Goal: Information Seeking & Learning: Learn about a topic

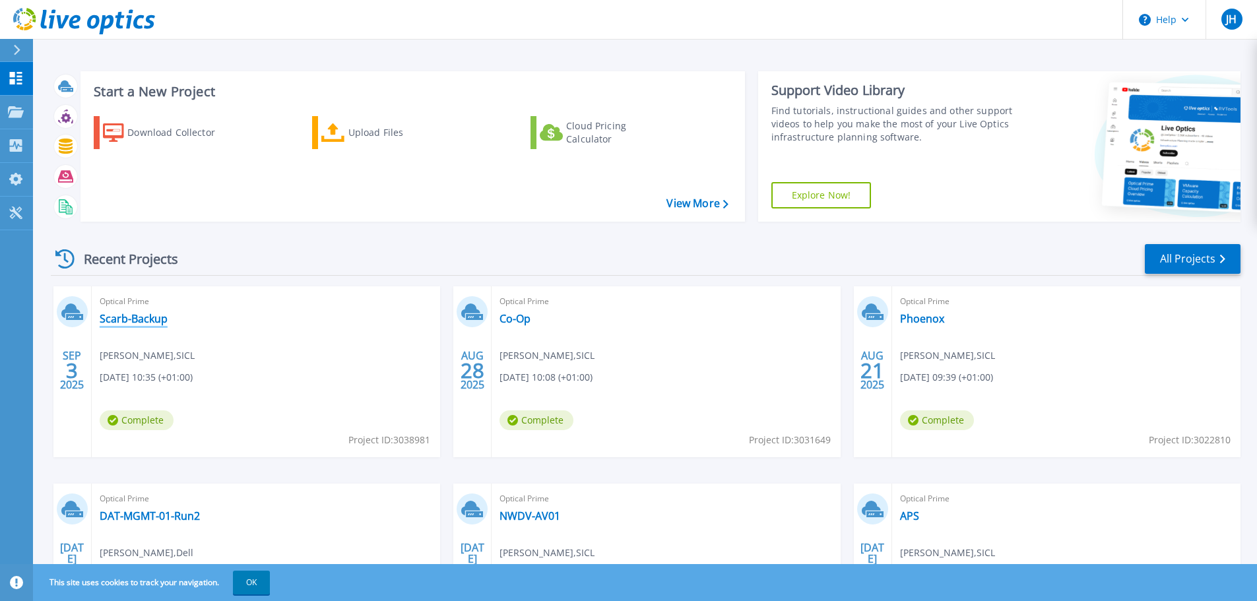
click at [146, 319] on link "Scarb-Backup" at bounding box center [134, 318] width 68 height 13
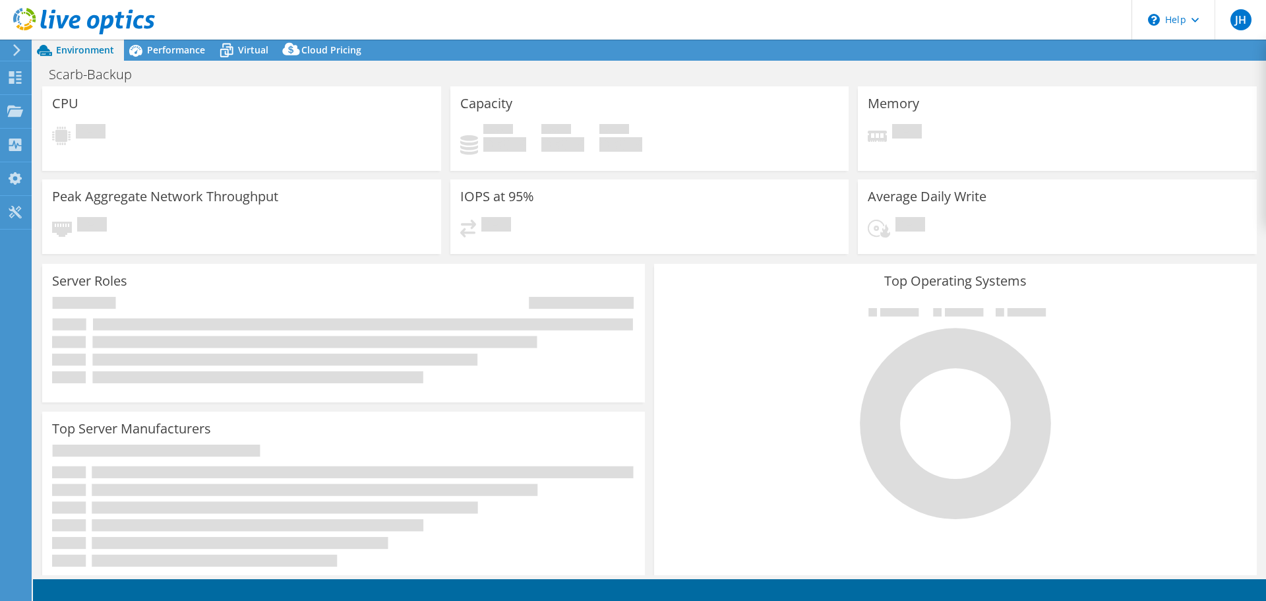
select select "EULondon"
select select "GBP"
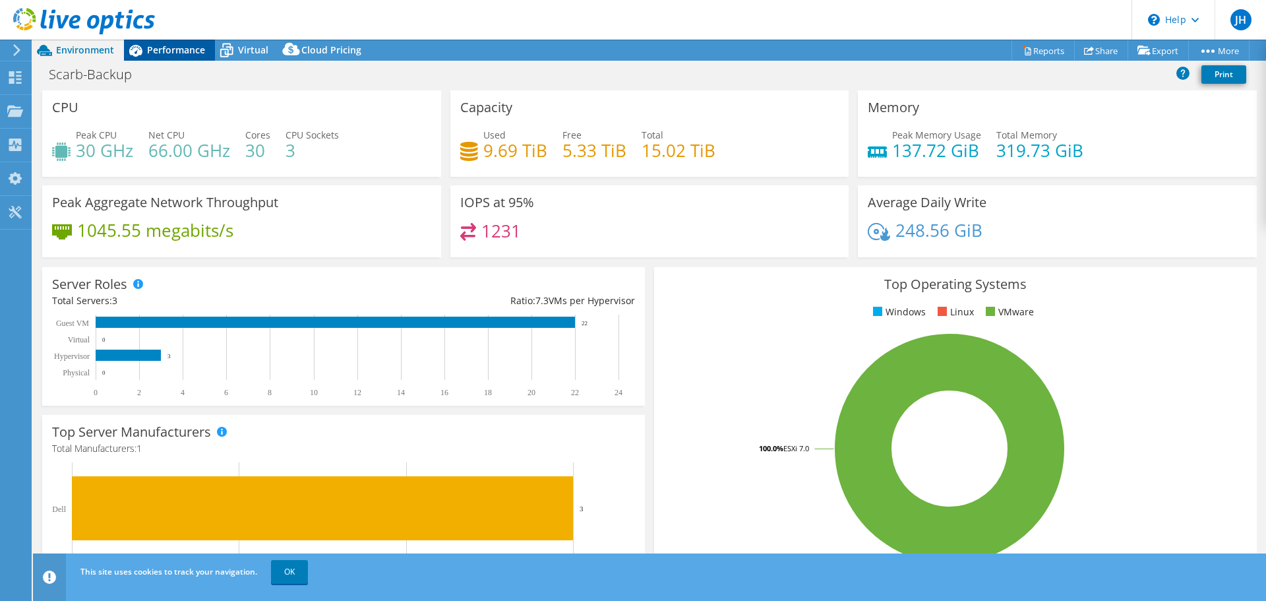
click at [187, 46] on span "Performance" at bounding box center [176, 50] width 58 height 13
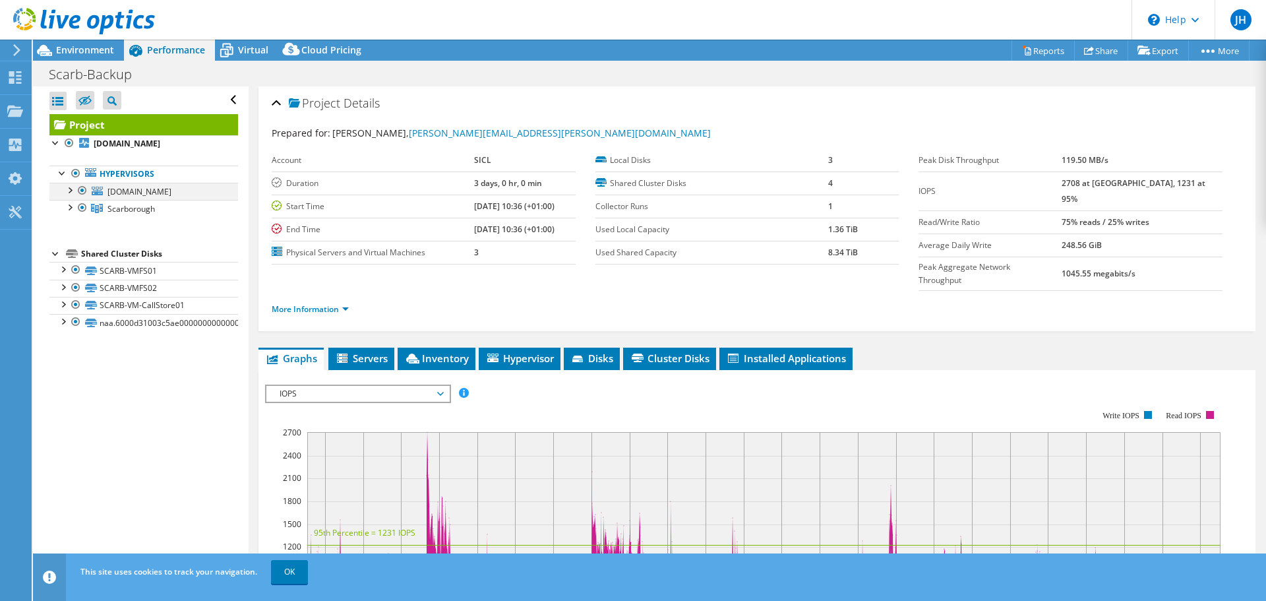
click at [67, 191] on div at bounding box center [69, 189] width 13 height 13
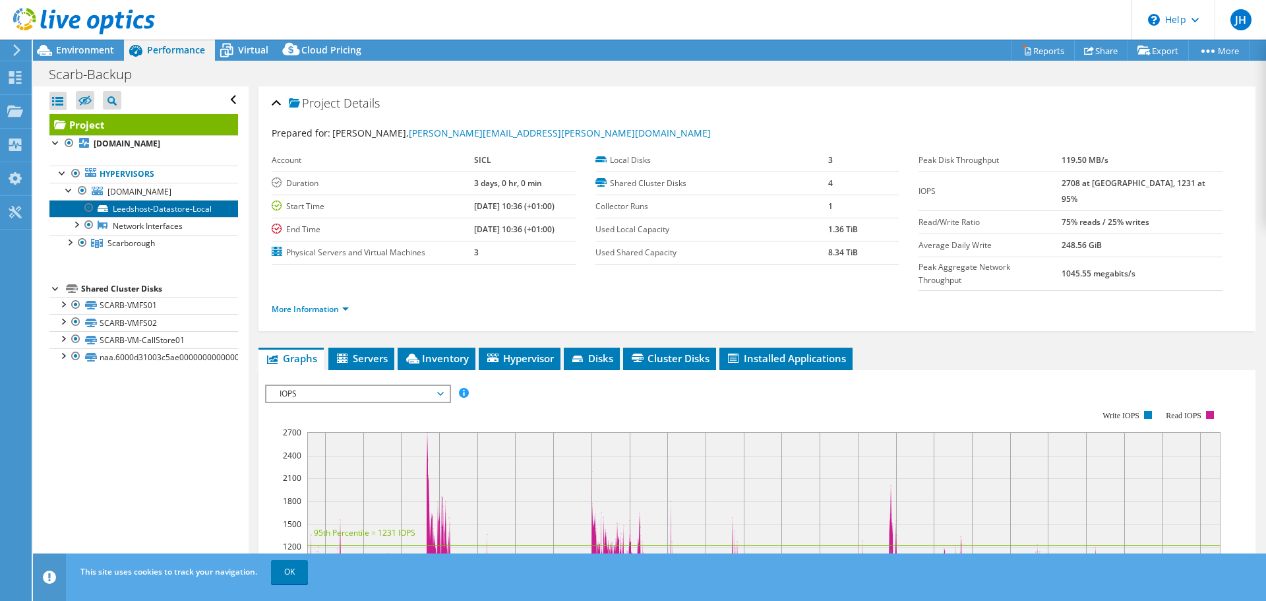
click at [160, 213] on link "Leedshost-Datastore-Local" at bounding box center [143, 208] width 189 height 17
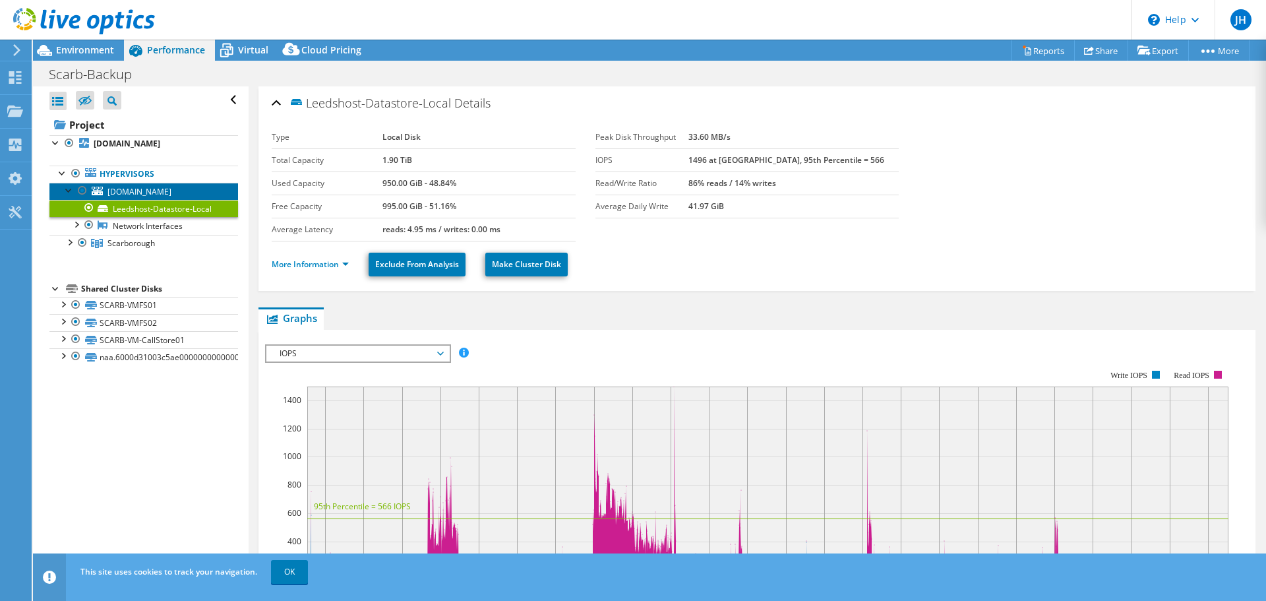
click at [146, 190] on span "leedshost.1stlocate.eu" at bounding box center [140, 191] width 64 height 11
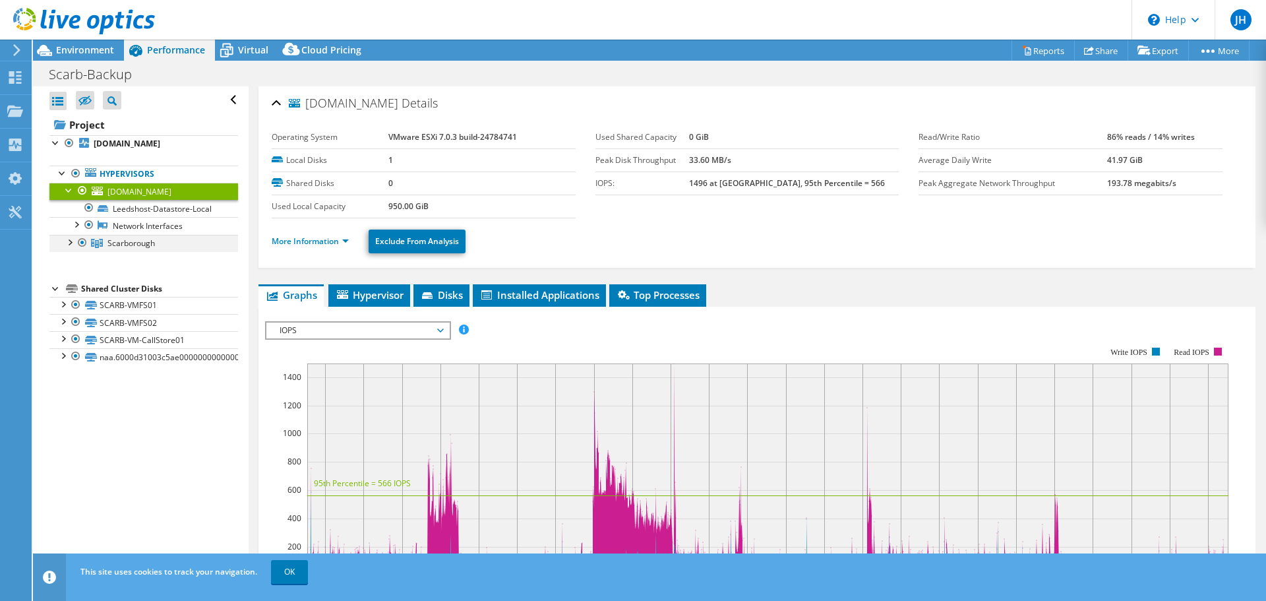
click at [73, 241] on div at bounding box center [69, 241] width 13 height 13
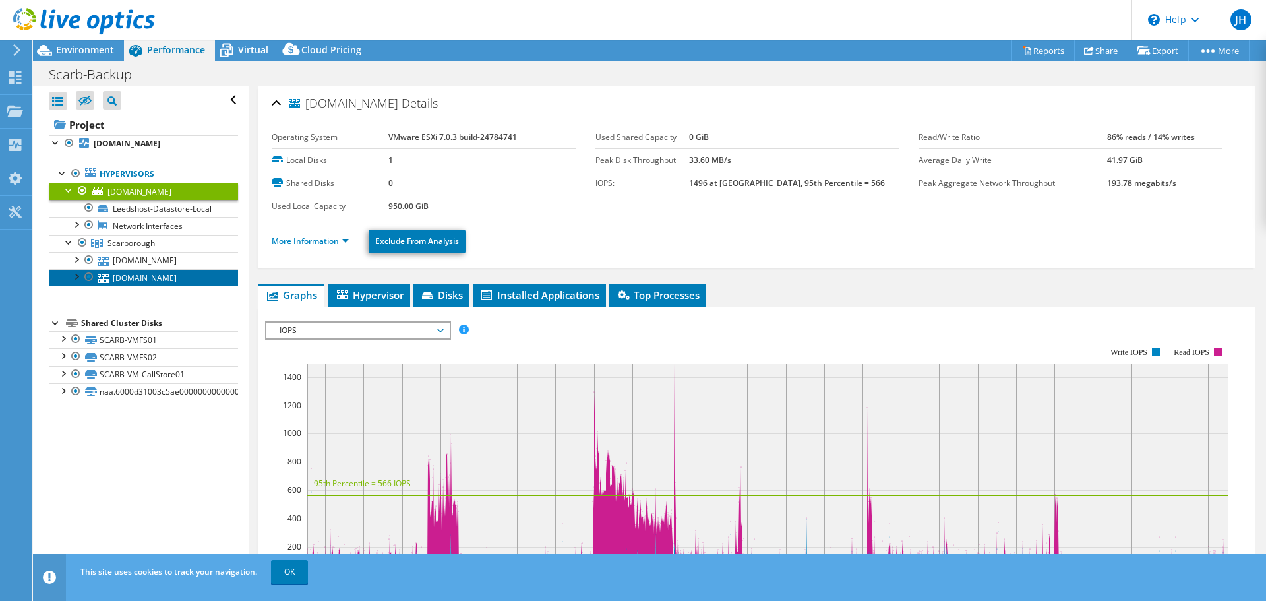
click at [143, 275] on link "vmhost1.1stlocate.eu" at bounding box center [143, 277] width 189 height 17
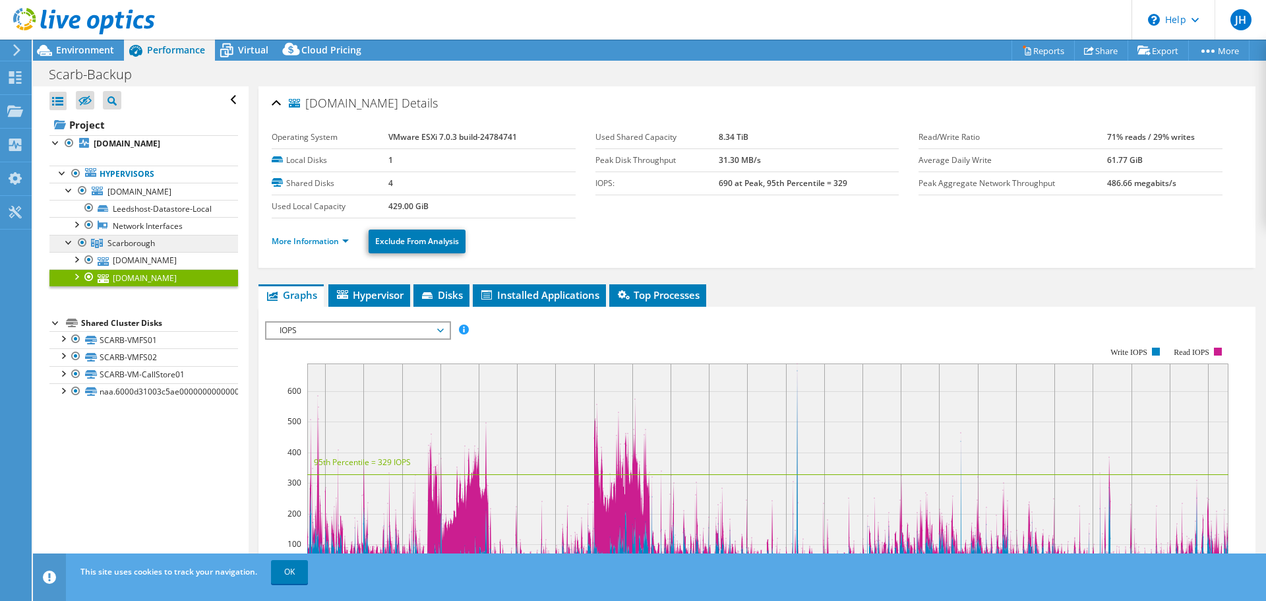
click at [129, 247] on span "Scarborough" at bounding box center [131, 242] width 47 height 11
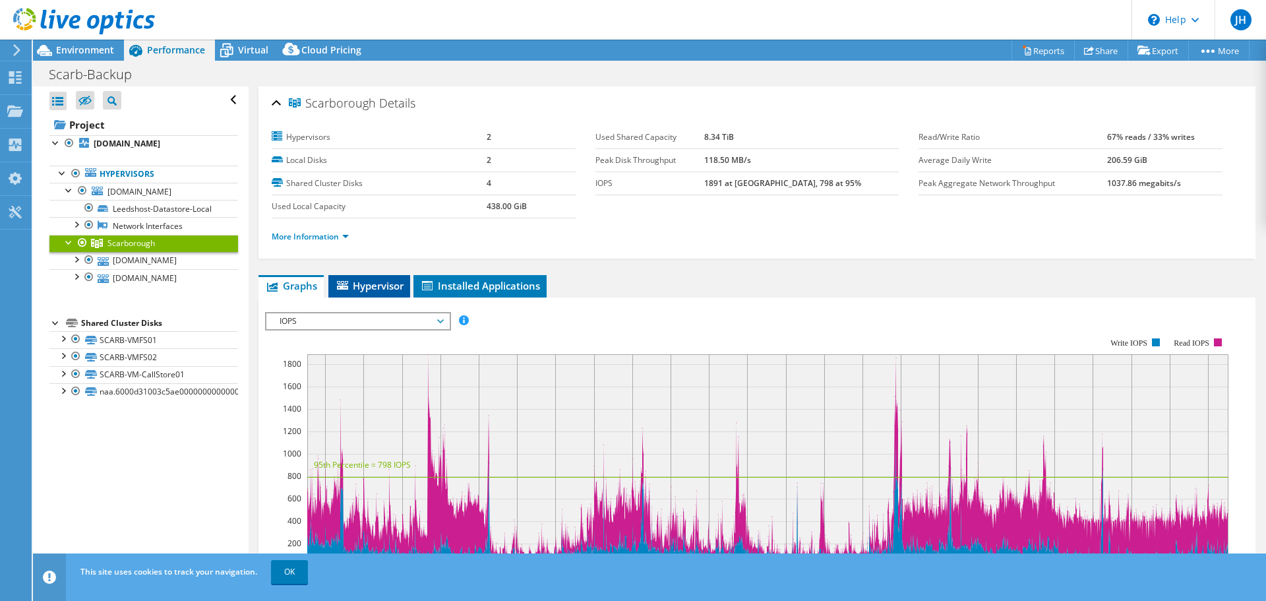
click at [378, 284] on span "Hypervisor" at bounding box center [369, 285] width 69 height 13
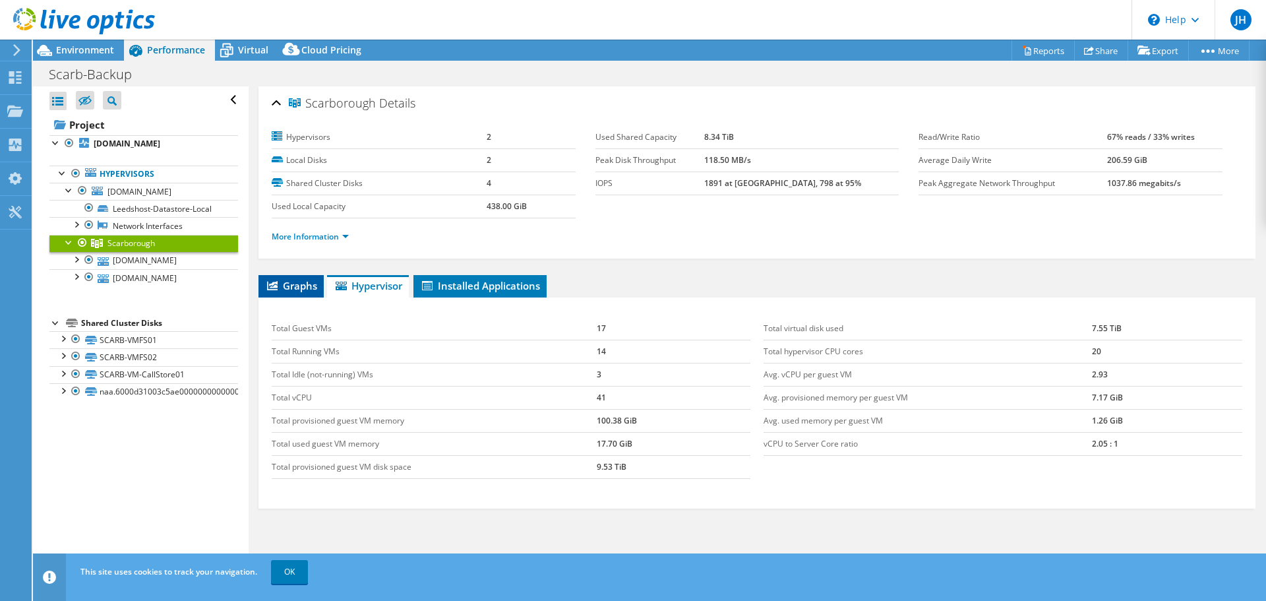
click at [284, 282] on span "Graphs" at bounding box center [291, 285] width 52 height 13
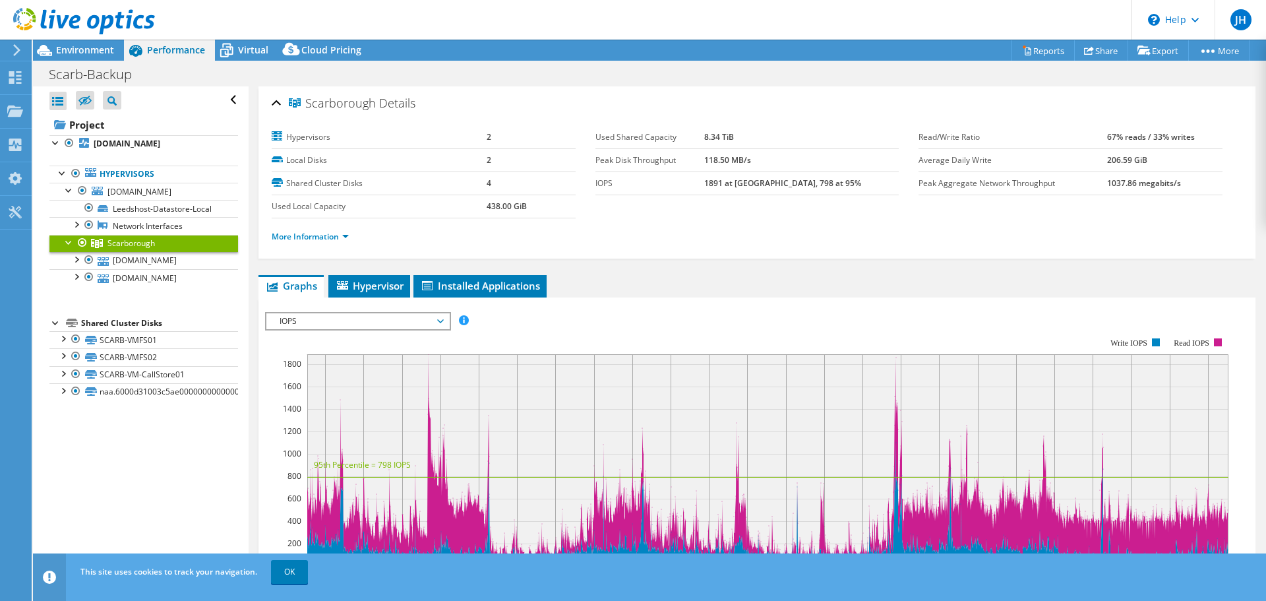
click at [377, 320] on span "IOPS" at bounding box center [358, 321] width 170 height 16
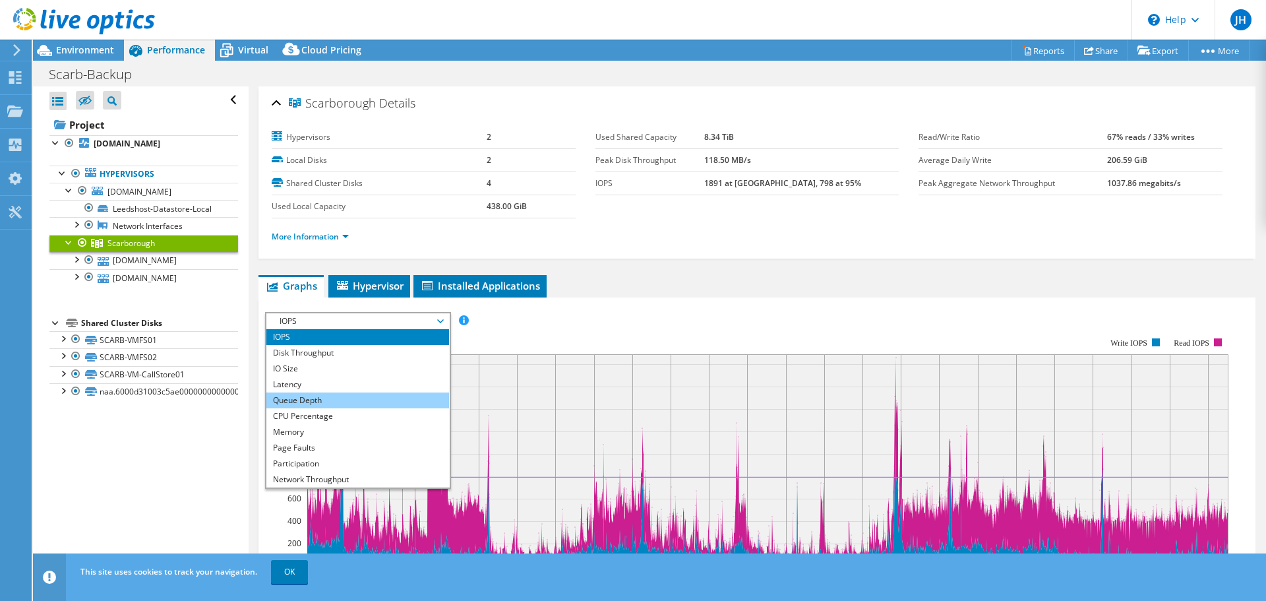
click at [357, 400] on li "Queue Depth" at bounding box center [357, 400] width 183 height 16
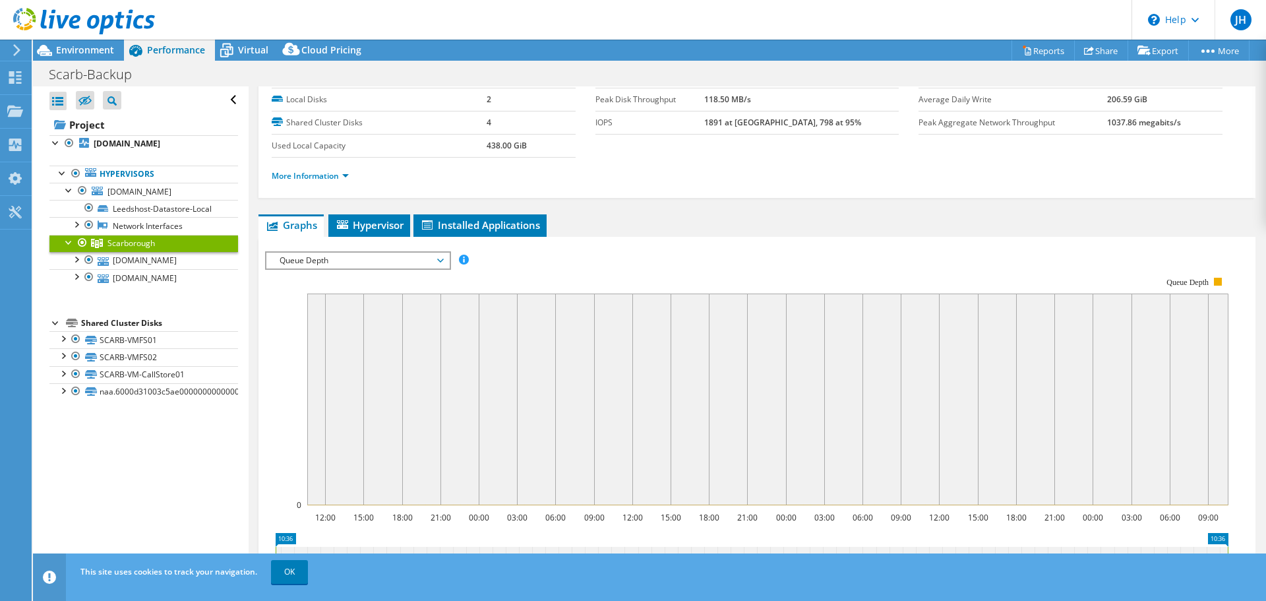
scroll to position [132, 0]
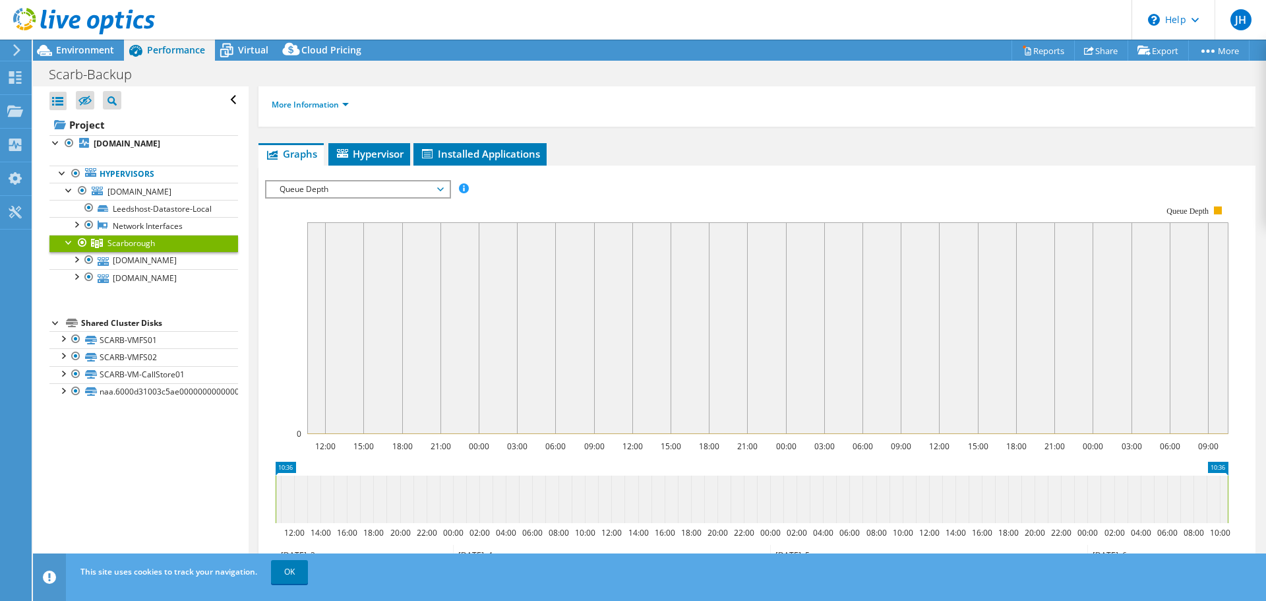
click at [389, 193] on span "Queue Depth" at bounding box center [358, 189] width 170 height 16
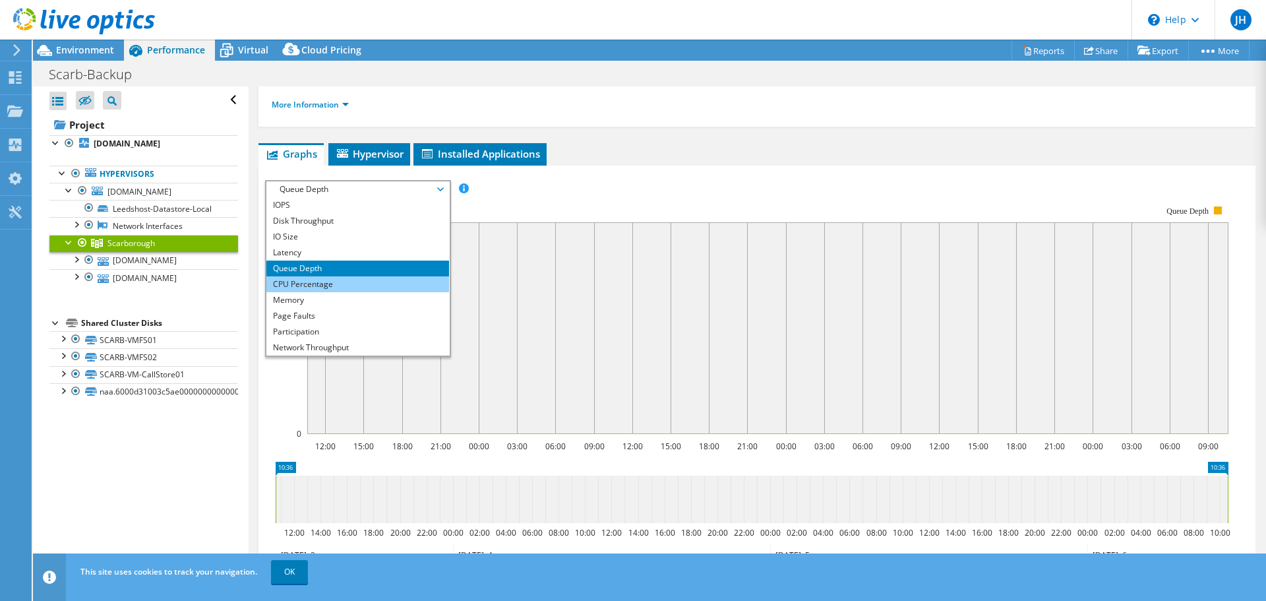
click at [358, 287] on li "CPU Percentage" at bounding box center [357, 284] width 183 height 16
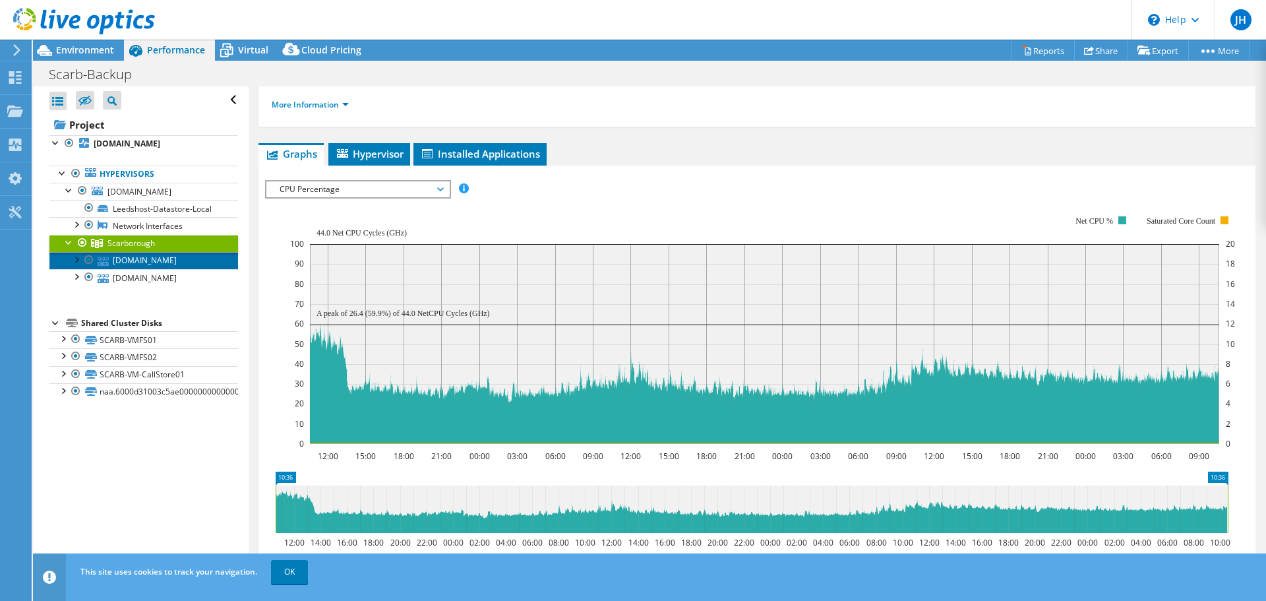
click at [146, 254] on link "vmhost2.1stlocate.eu" at bounding box center [143, 260] width 189 height 17
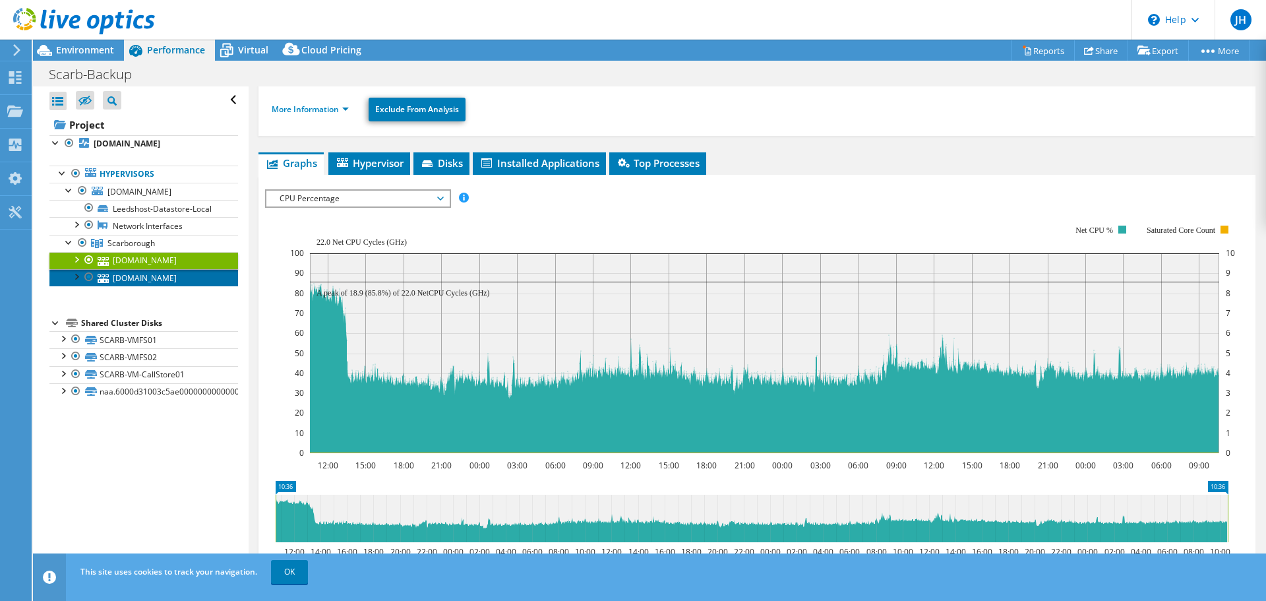
click at [142, 274] on link "vmhost1.1stlocate.eu" at bounding box center [143, 277] width 189 height 17
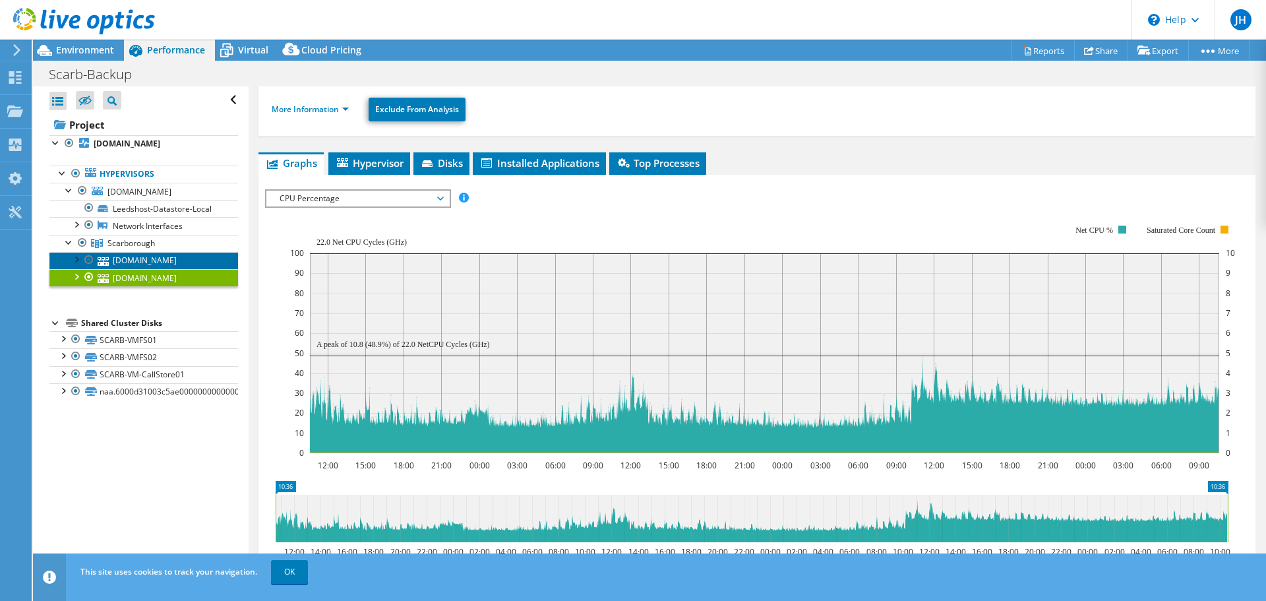
click at [145, 259] on link "vmhost2.1stlocate.eu" at bounding box center [143, 260] width 189 height 17
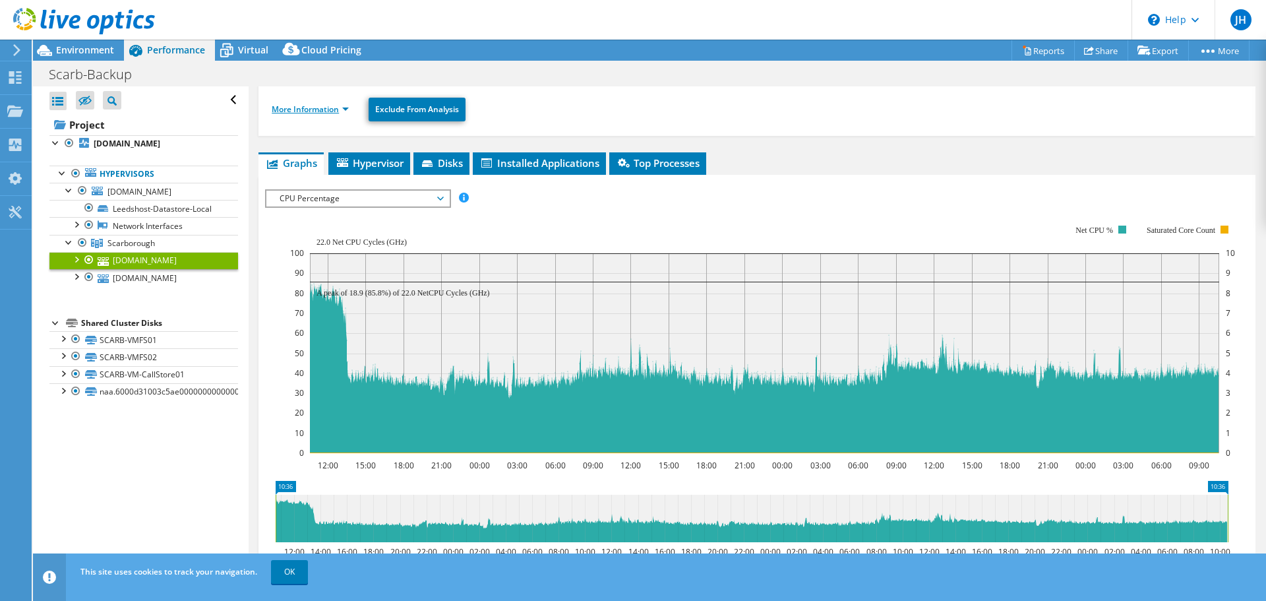
click at [319, 107] on link "More Information" at bounding box center [310, 109] width 77 height 11
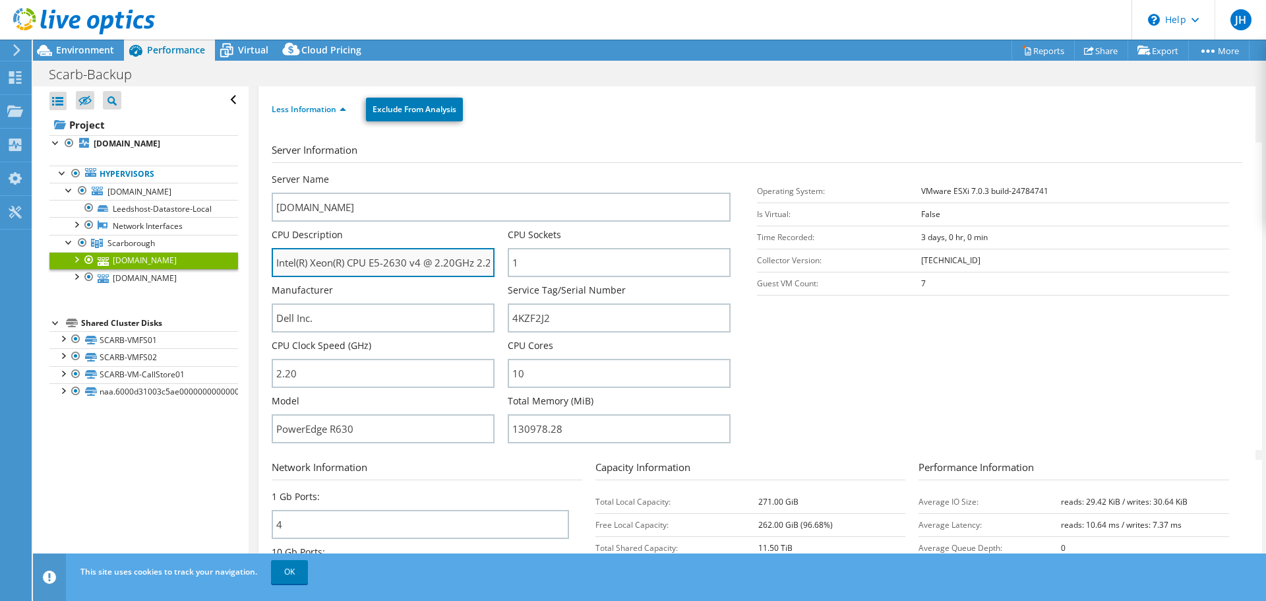
click at [388, 256] on input "Intel(R) Xeon(R) CPU E5-2630 v4 @ 2.20GHz 2.20 GHz" at bounding box center [383, 262] width 223 height 29
drag, startPoint x: 390, startPoint y: 254, endPoint x: 489, endPoint y: 259, distance: 99.7
click at [489, 259] on input "Intel(R) Xeon(R) CPU E5-2630 v4 @ 2.20GHz 2.20 GHz" at bounding box center [383, 262] width 223 height 29
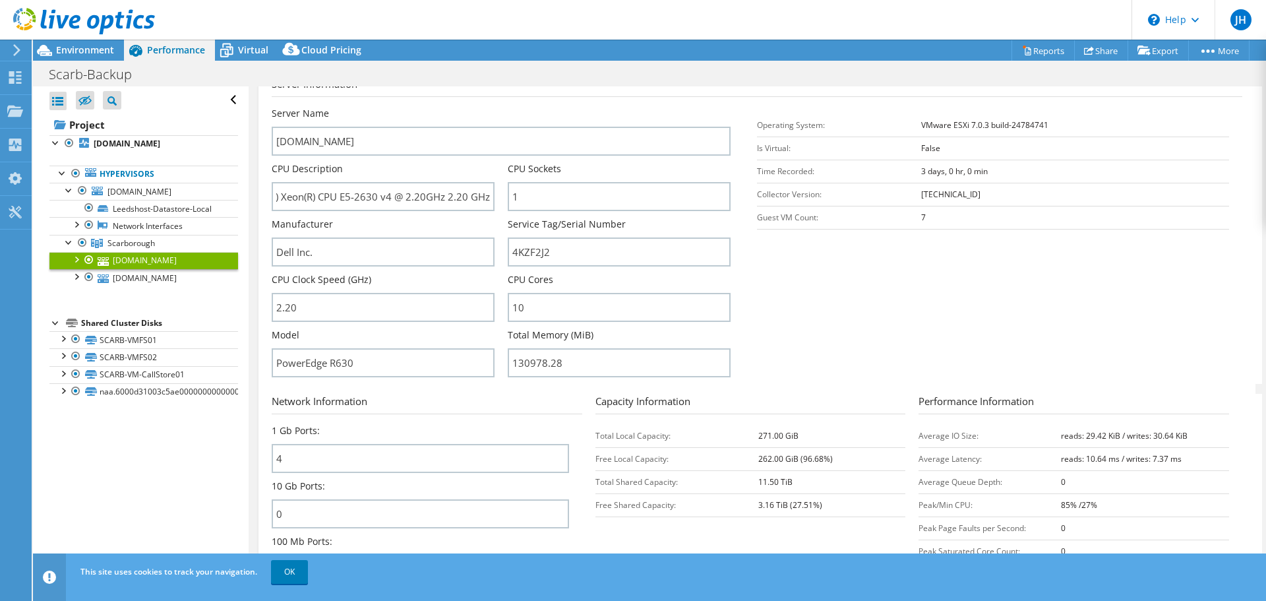
click at [75, 260] on div at bounding box center [75, 258] width 13 height 13
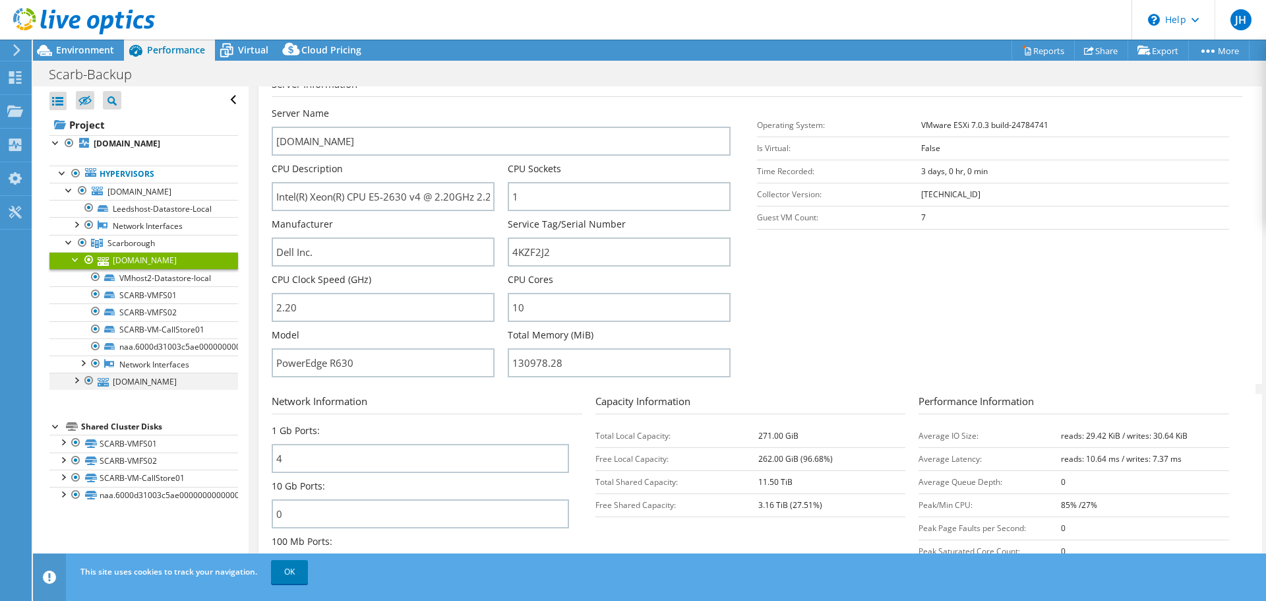
click at [78, 382] on div at bounding box center [75, 379] width 13 height 13
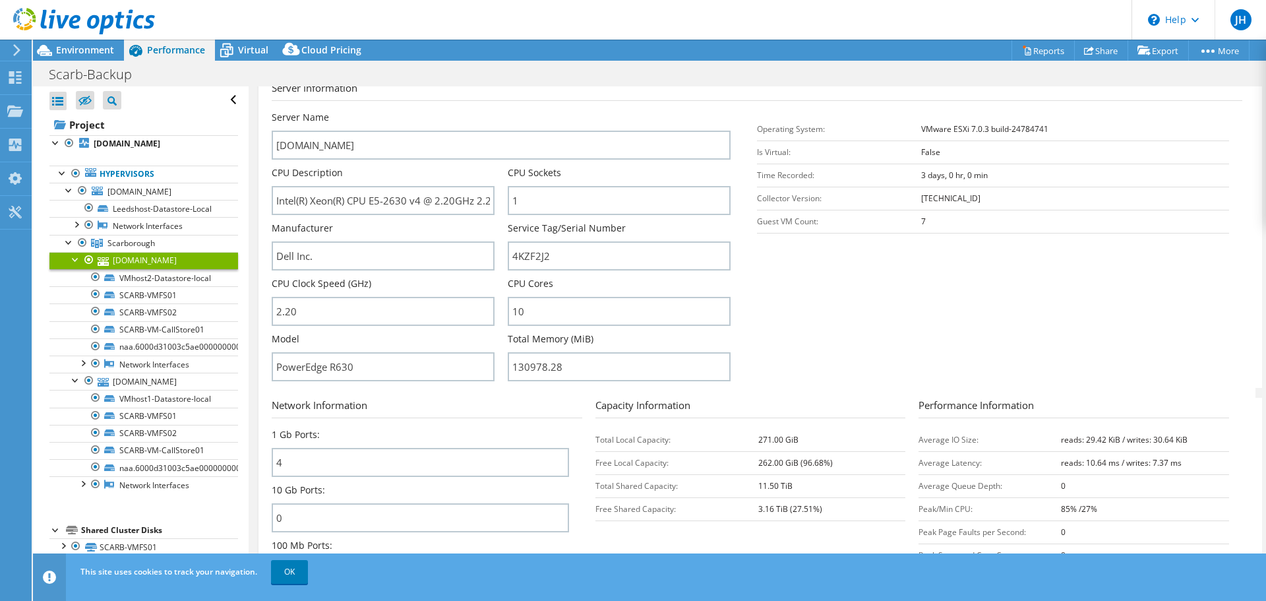
scroll to position [198, 0]
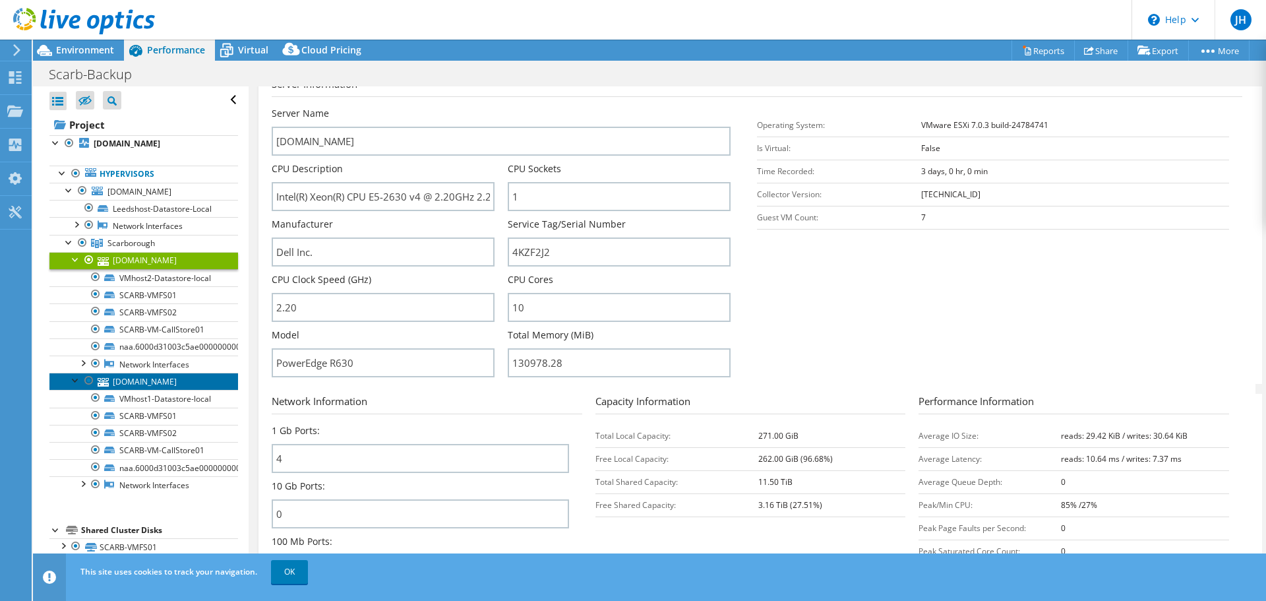
click at [137, 385] on link "vmhost1.1stlocate.eu" at bounding box center [143, 381] width 189 height 17
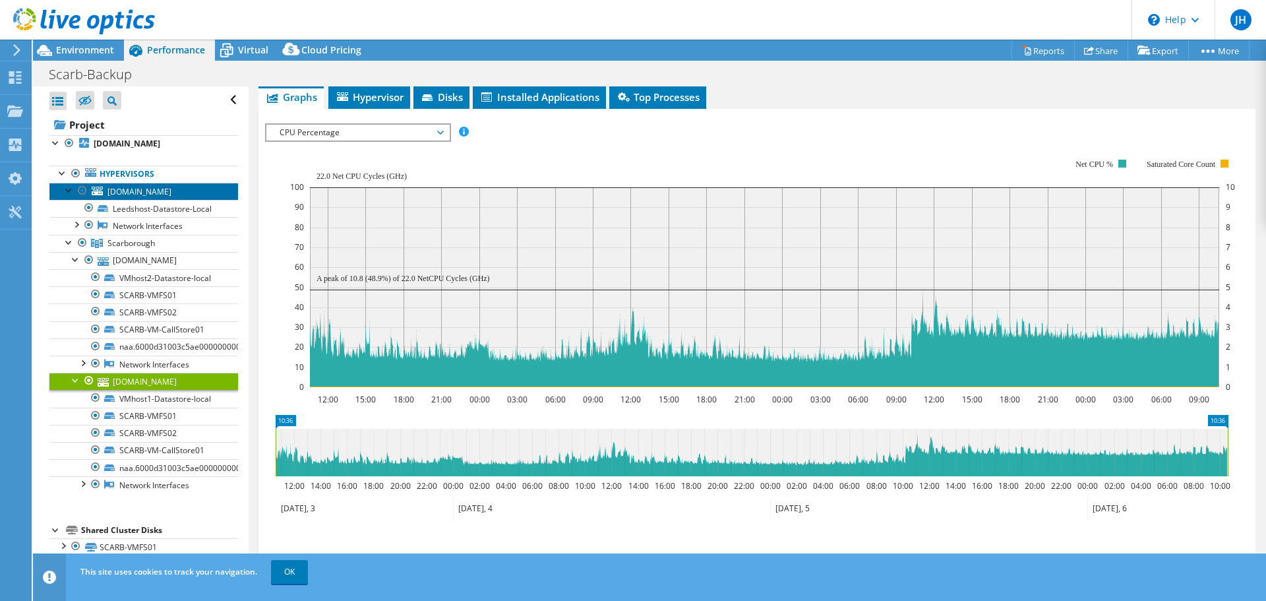
click at [140, 189] on span "leedshost.1stlocate.eu" at bounding box center [140, 191] width 64 height 11
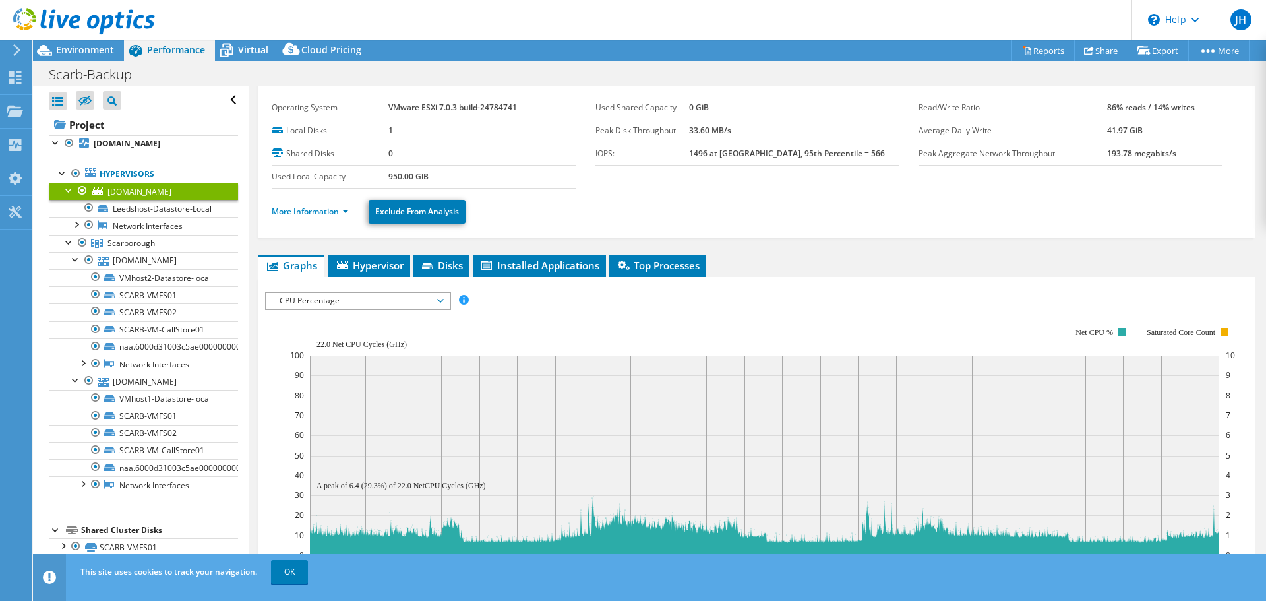
scroll to position [0, 0]
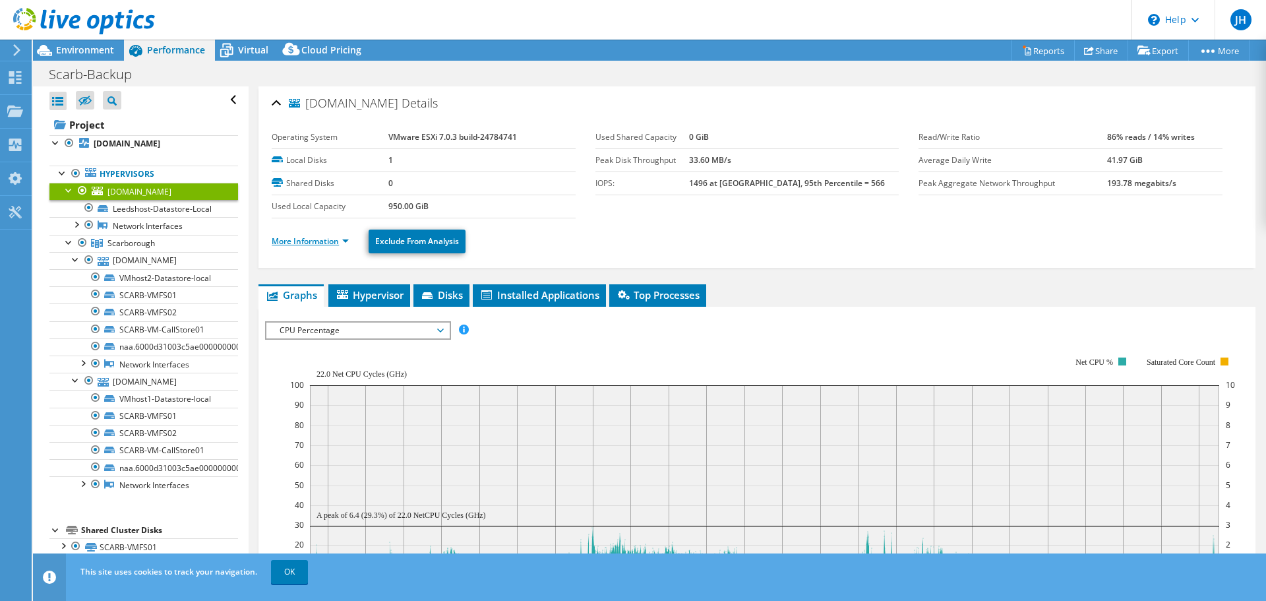
click at [332, 238] on link "More Information" at bounding box center [310, 240] width 77 height 11
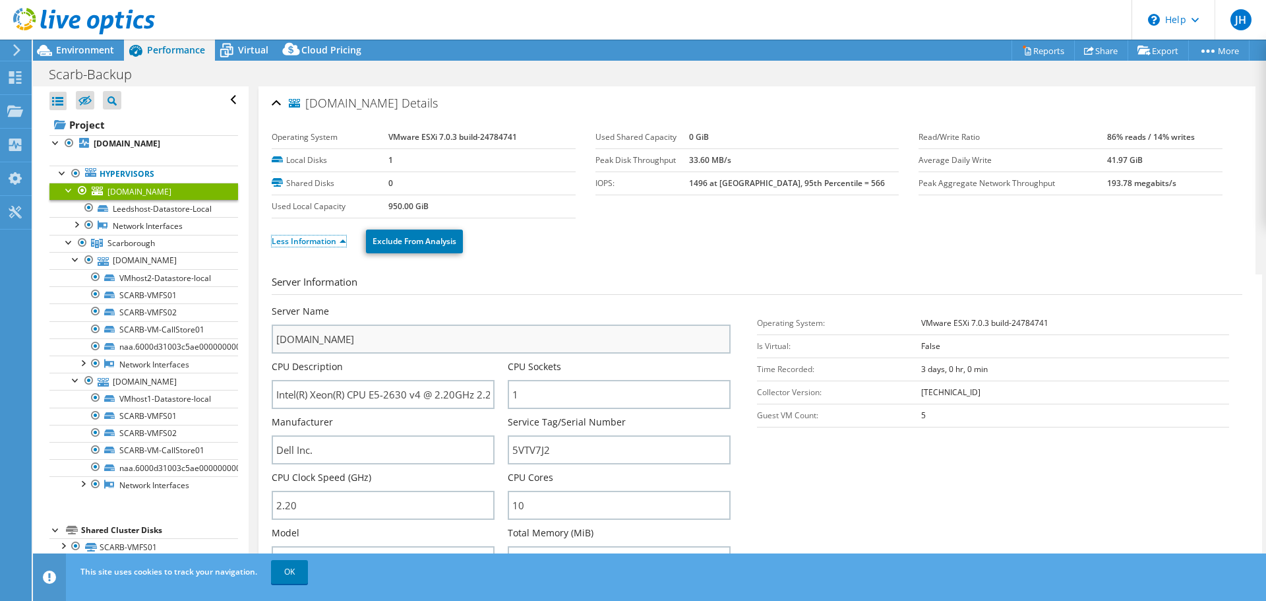
scroll to position [132, 0]
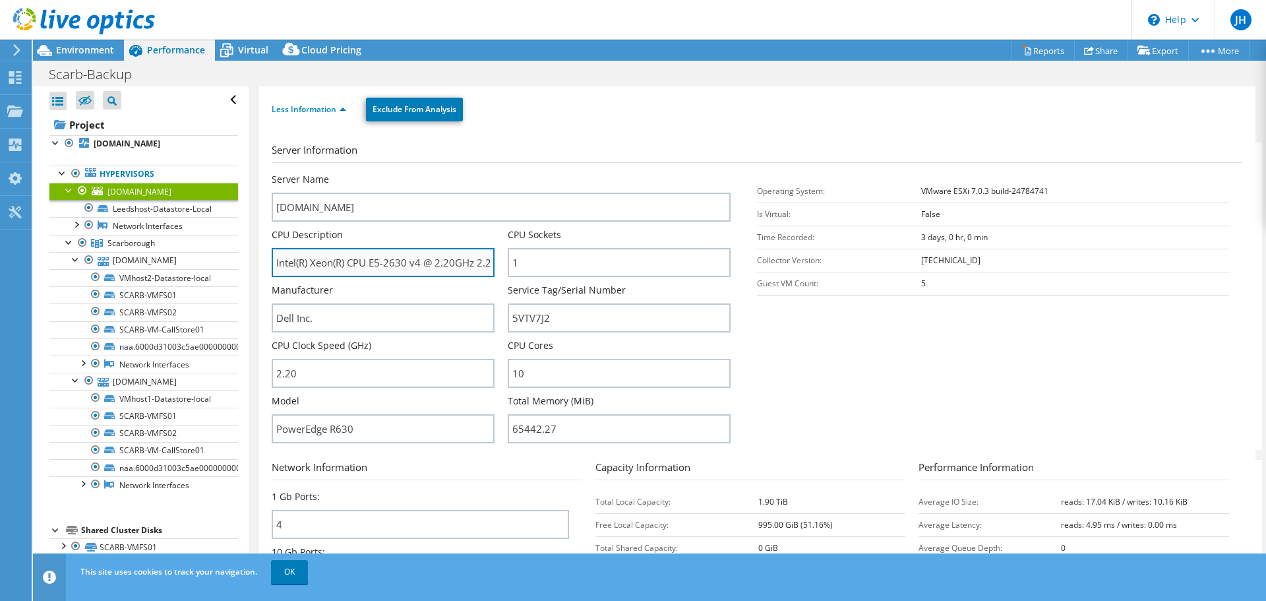
click at [365, 266] on input "Intel(R) Xeon(R) CPU E5-2630 v4 @ 2.20GHz 2.20 GHz" at bounding box center [383, 262] width 223 height 29
click at [331, 266] on input "Intel(R) Xeon(R) CPU E5-2630 v4 @ 2.20GHz 2.20 GHz" at bounding box center [383, 262] width 223 height 29
drag, startPoint x: 317, startPoint y: 263, endPoint x: 513, endPoint y: 263, distance: 195.9
click at [513, 173] on div "Server Name leedshost.1stlocate.eu CPU Description Intel(R) Xeon(R) CPU E5-2630…" at bounding box center [508, 173] width 472 height 0
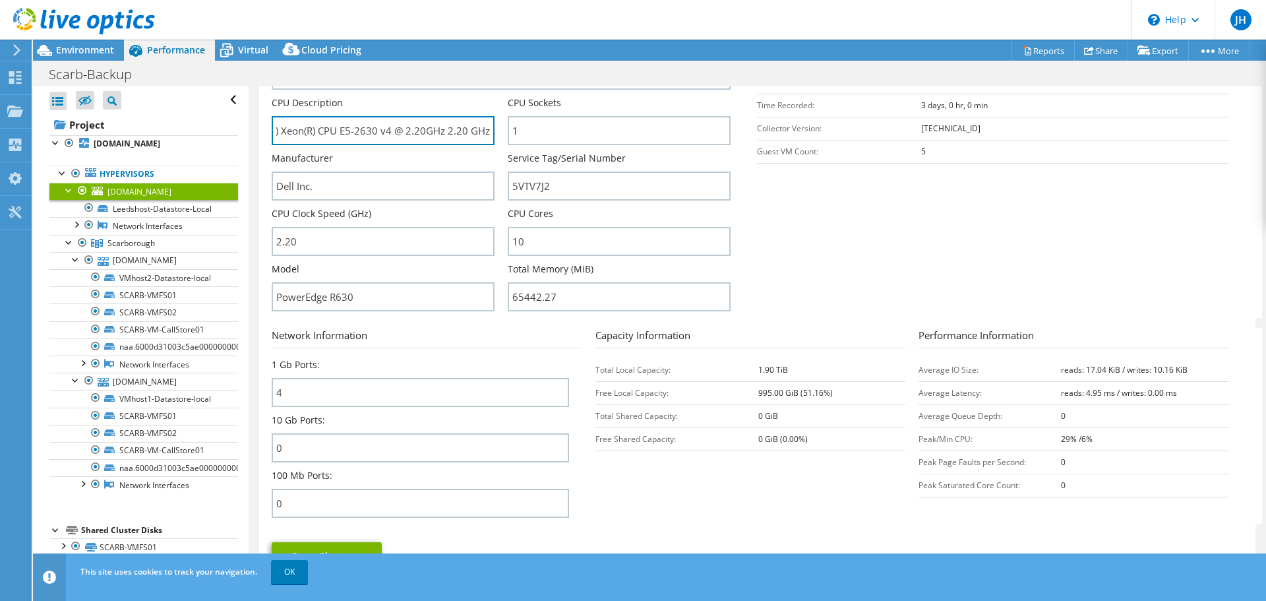
scroll to position [0, 0]
click at [139, 246] on span "Scarborough" at bounding box center [131, 242] width 47 height 11
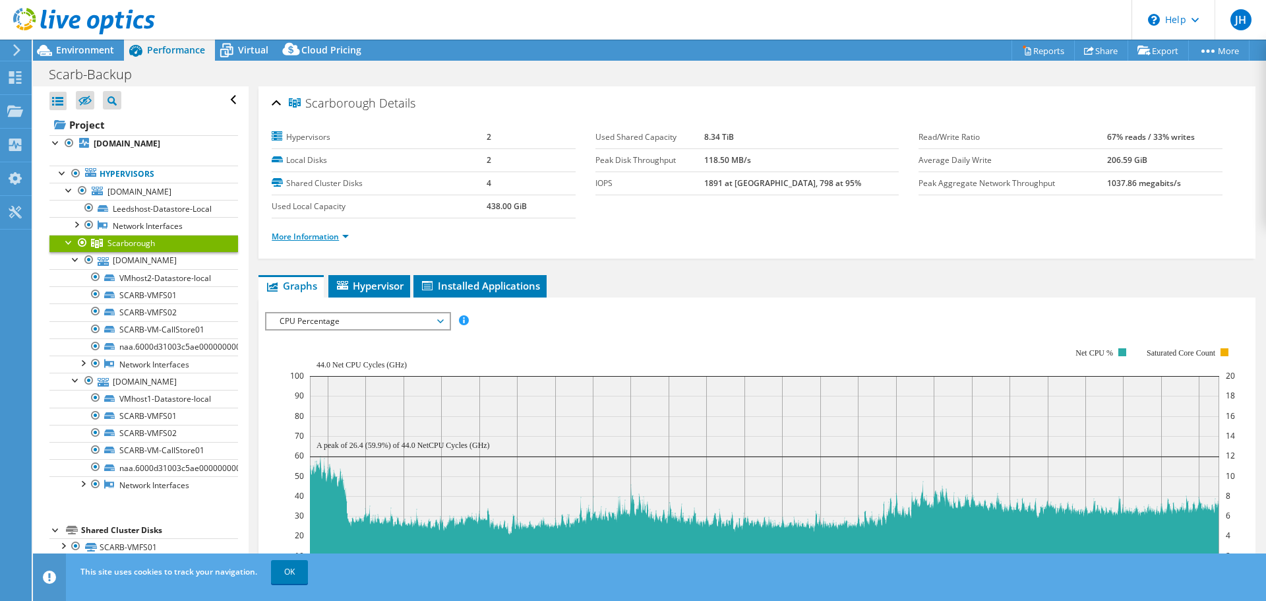
click at [315, 237] on link "More Information" at bounding box center [310, 236] width 77 height 11
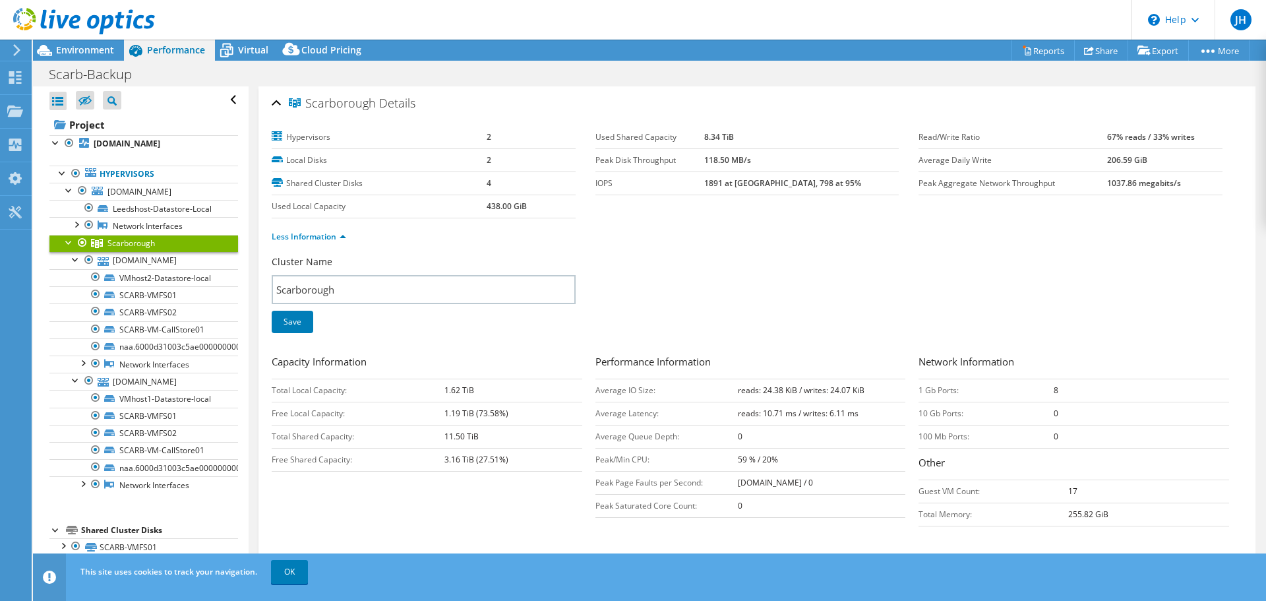
click at [710, 218] on div "Less Information" at bounding box center [757, 236] width 971 height 37
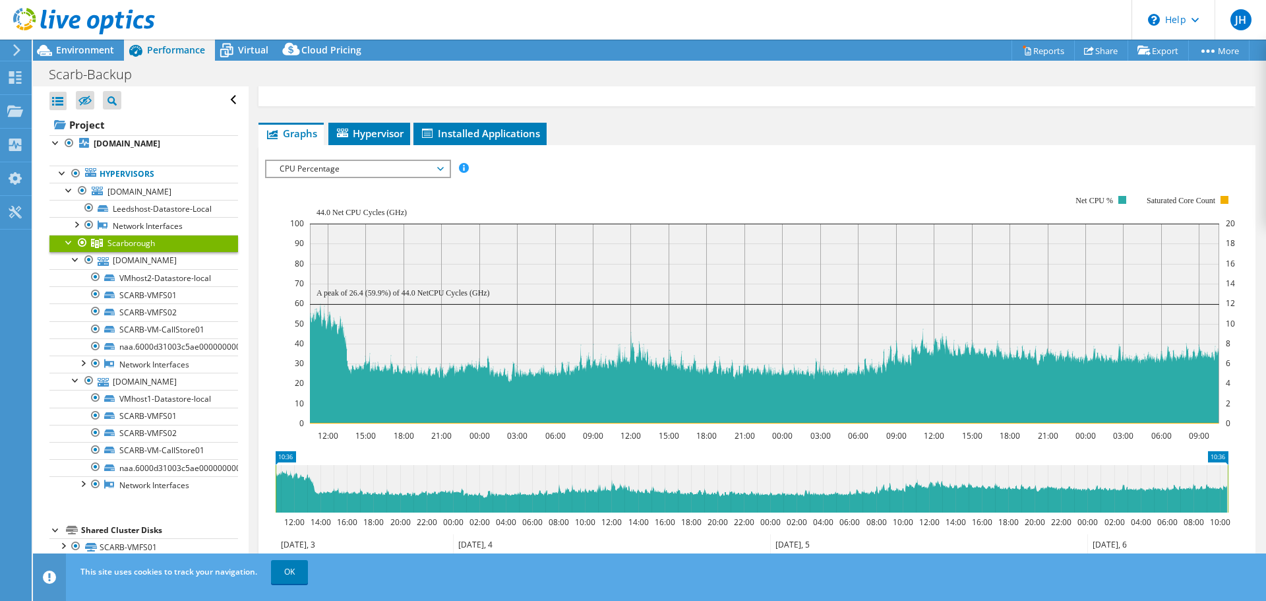
scroll to position [462, 0]
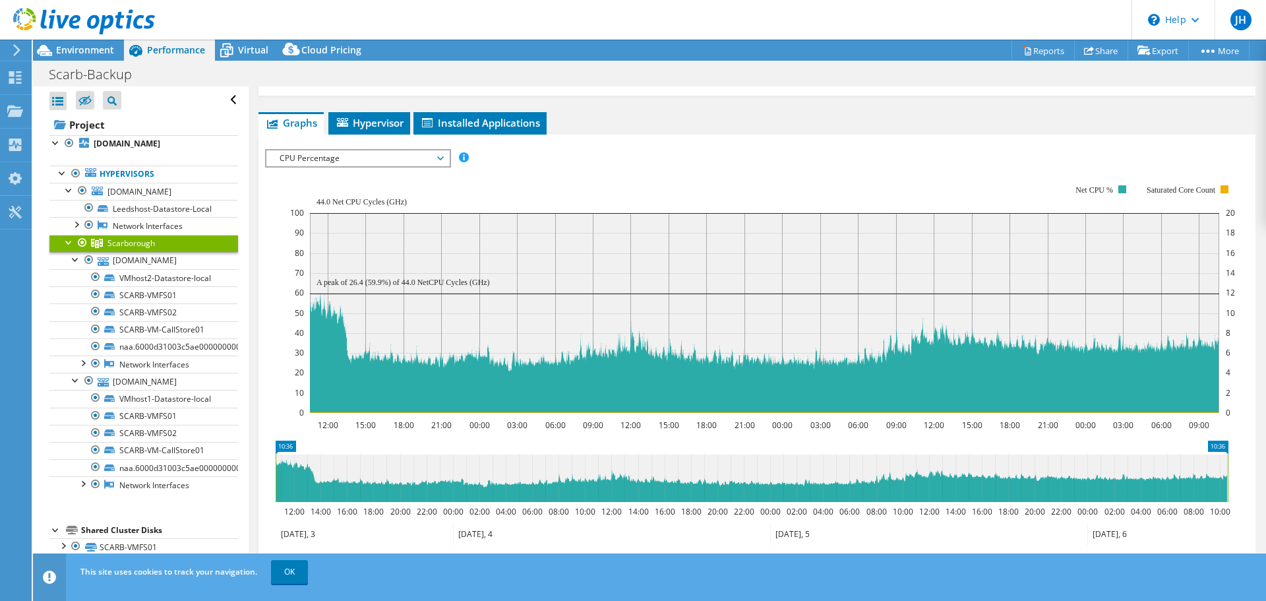
click at [441, 162] on span "CPU Percentage" at bounding box center [358, 158] width 170 height 16
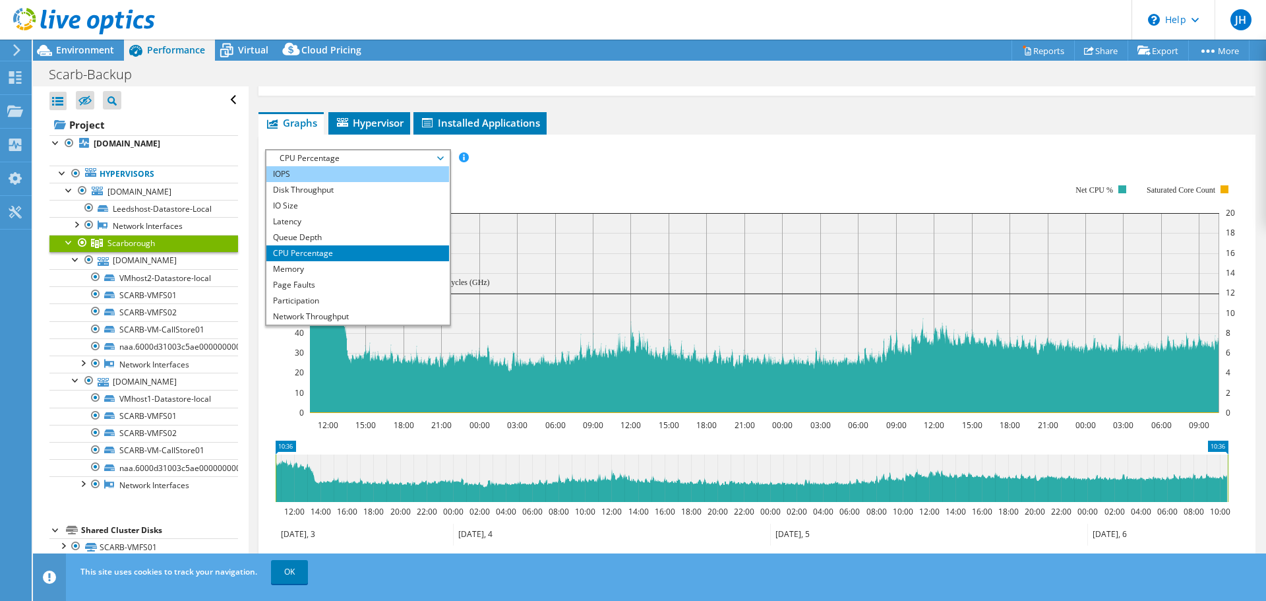
click at [395, 177] on li "IOPS" at bounding box center [357, 174] width 183 height 16
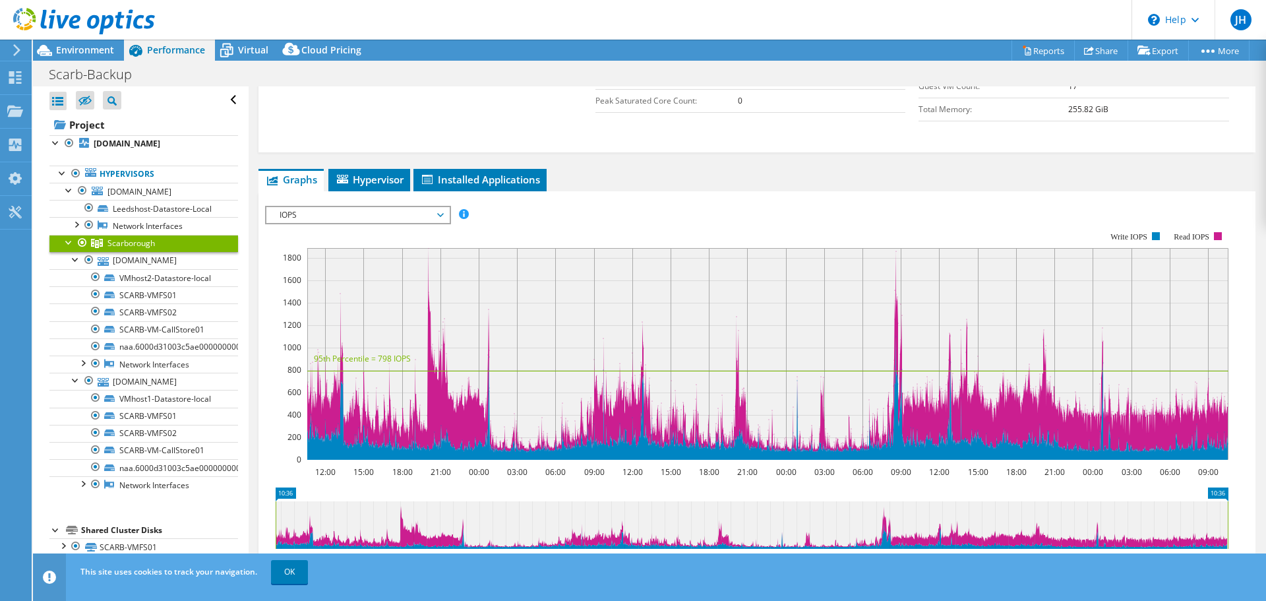
scroll to position [379, 0]
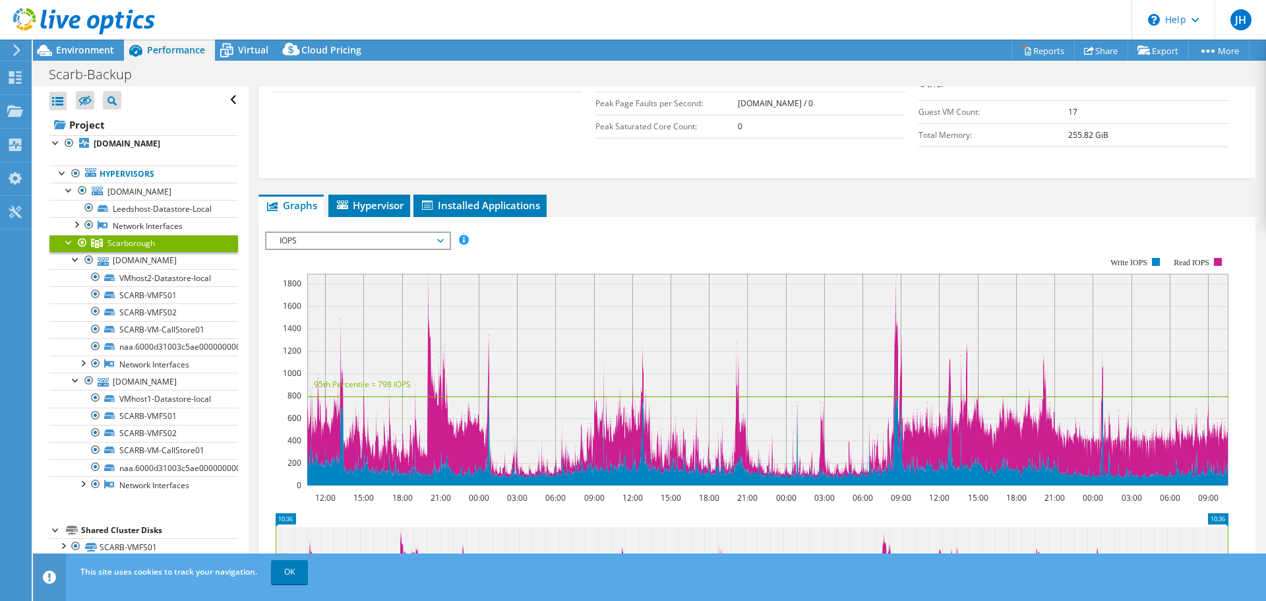
click at [441, 238] on span "IOPS" at bounding box center [358, 241] width 170 height 16
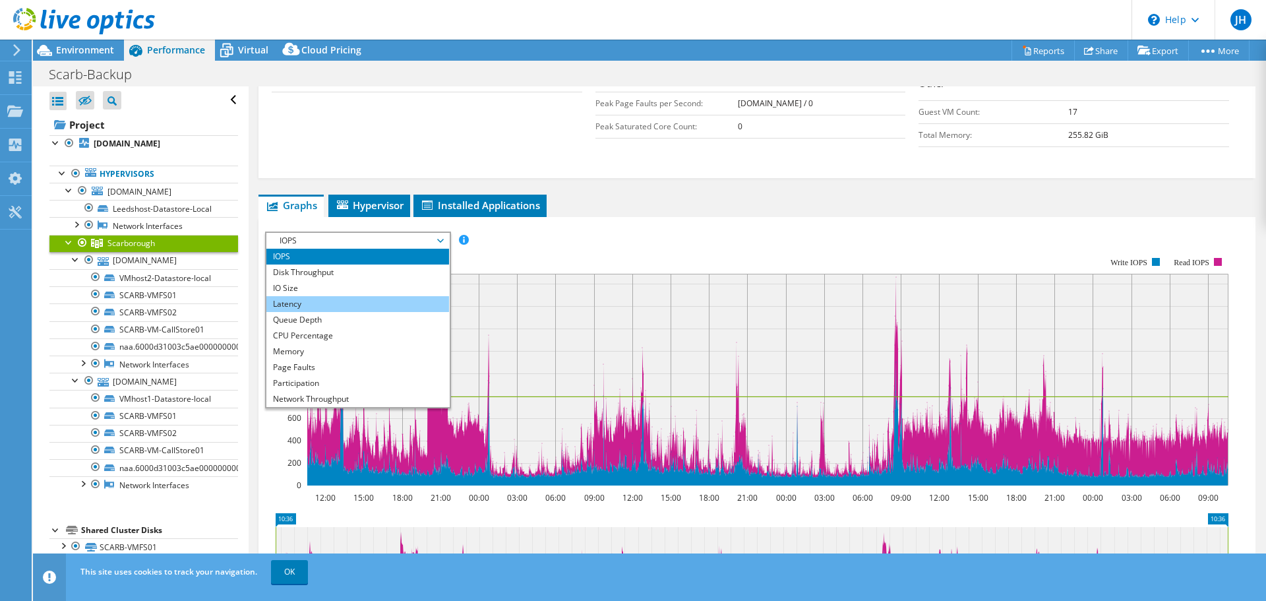
click at [394, 303] on li "Latency" at bounding box center [357, 304] width 183 height 16
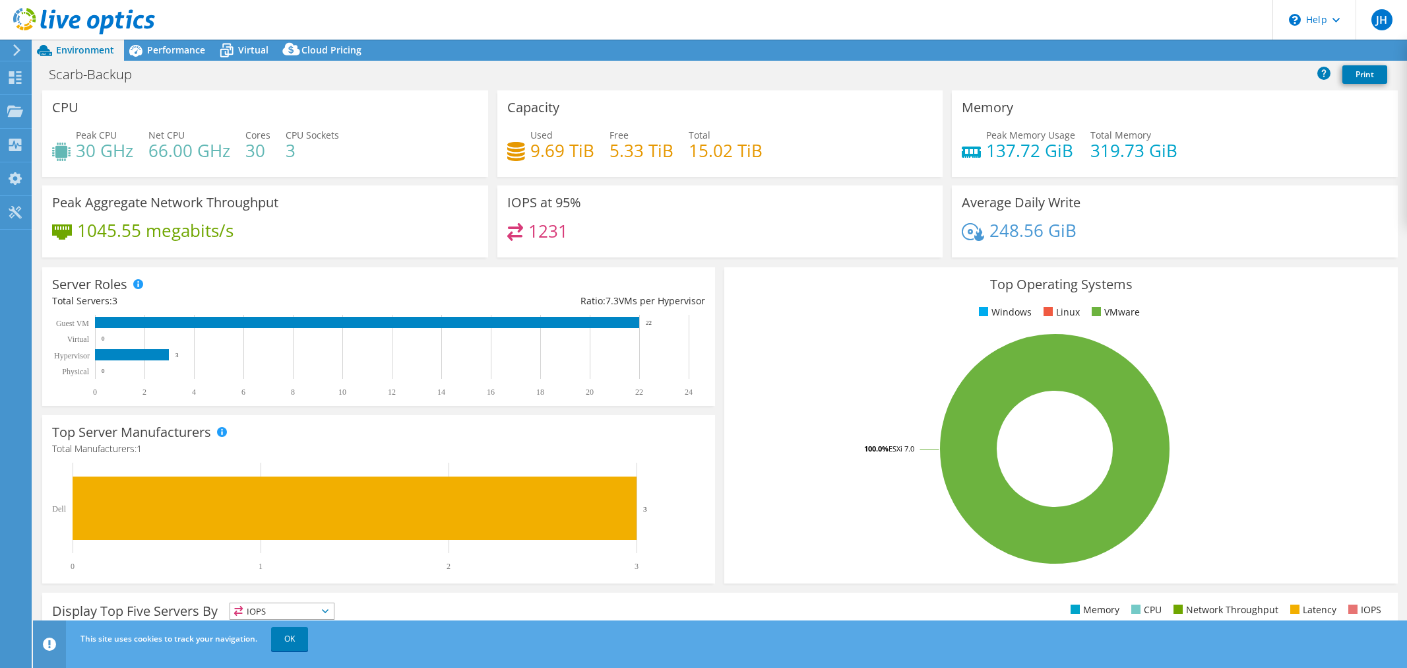
select select "EULondon"
select select "GBP"
